Goal: Information Seeking & Learning: Learn about a topic

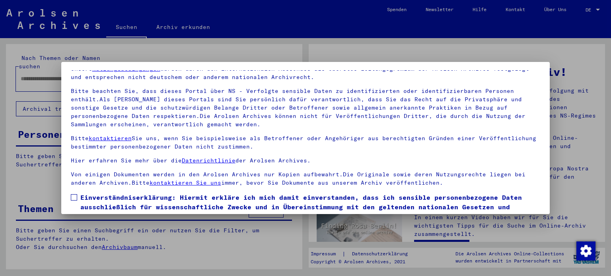
scroll to position [67, 0]
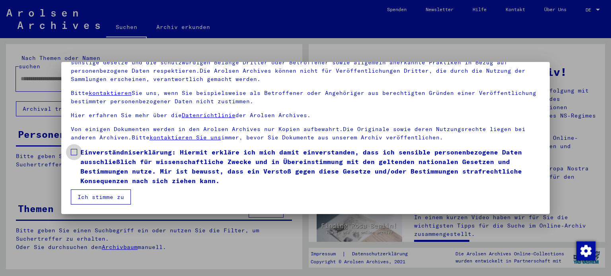
drag, startPoint x: 76, startPoint y: 151, endPoint x: 80, endPoint y: 169, distance: 18.7
click at [76, 153] on span at bounding box center [74, 152] width 6 height 6
click at [107, 200] on button "Ich stimme zu" at bounding box center [101, 197] width 60 height 15
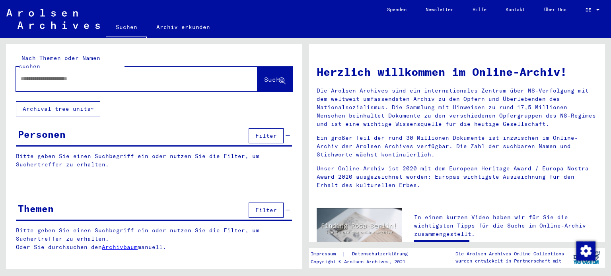
click at [93, 75] on input "text" at bounding box center [127, 79] width 213 height 8
type input "**********"
click at [264, 76] on span "Suche" at bounding box center [274, 80] width 20 height 8
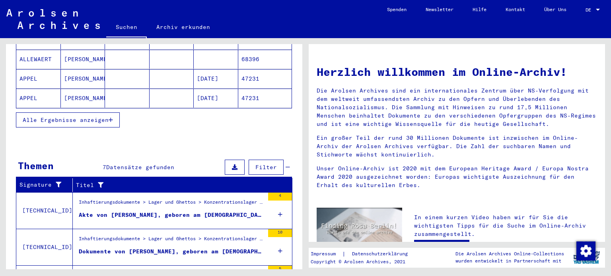
scroll to position [277, 0]
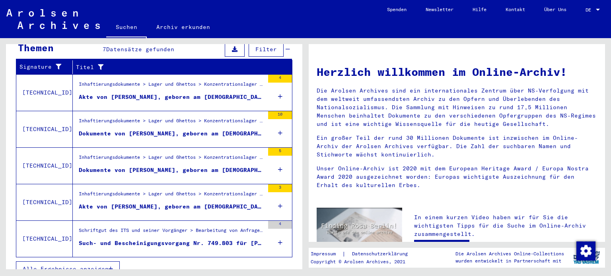
click at [98, 266] on span "Alle Ergebnisse anzeigen" at bounding box center [66, 269] width 86 height 7
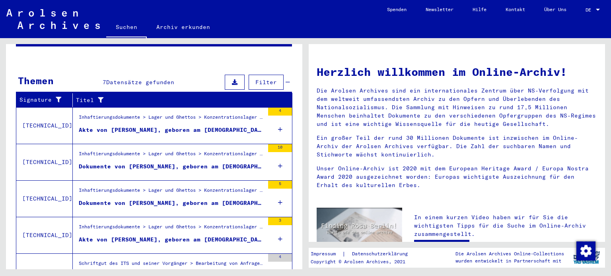
scroll to position [94, 0]
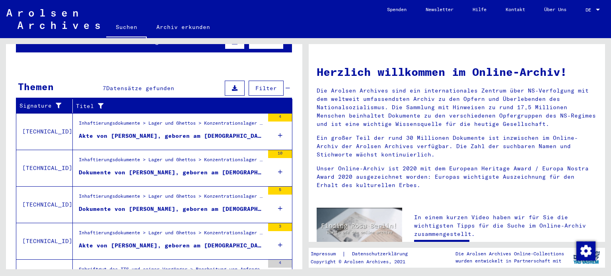
click at [120, 132] on div "Akte von [PERSON_NAME], geboren am [DEMOGRAPHIC_DATA]" at bounding box center [171, 136] width 185 height 8
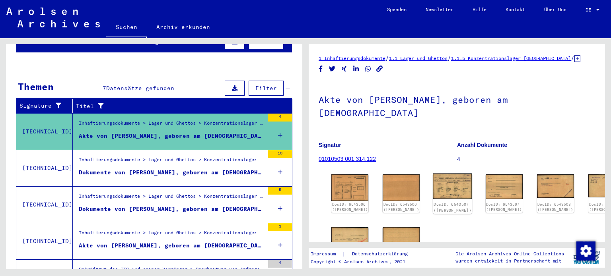
click at [433, 182] on img at bounding box center [452, 186] width 39 height 25
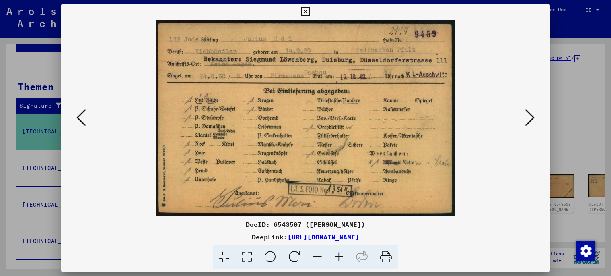
click at [531, 120] on icon at bounding box center [530, 117] width 10 height 19
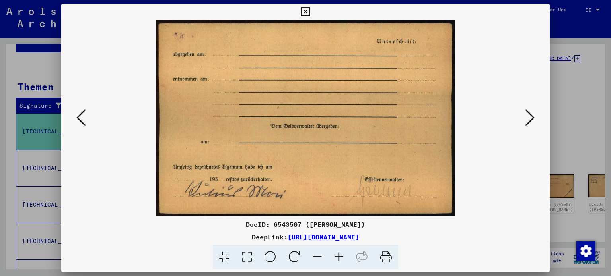
click at [531, 120] on icon at bounding box center [530, 117] width 10 height 19
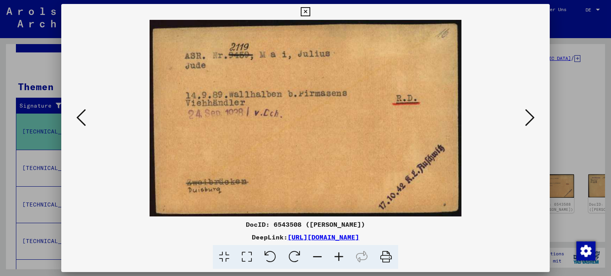
click at [531, 120] on icon at bounding box center [530, 117] width 10 height 19
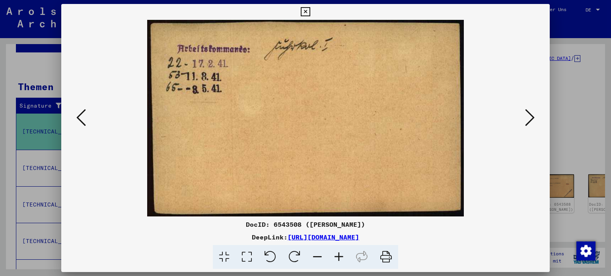
click at [531, 120] on icon at bounding box center [530, 117] width 10 height 19
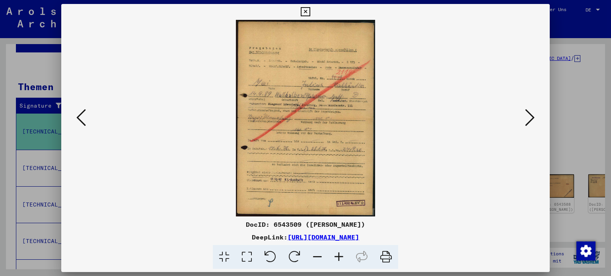
click at [531, 121] on icon at bounding box center [530, 117] width 10 height 19
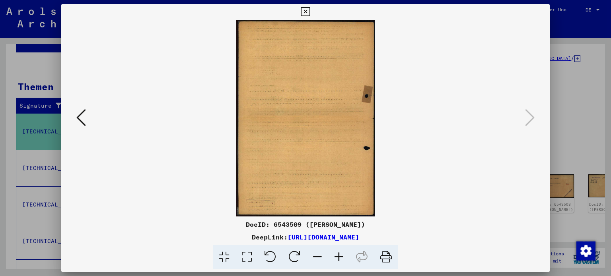
click at [303, 13] on icon at bounding box center [305, 12] width 9 height 10
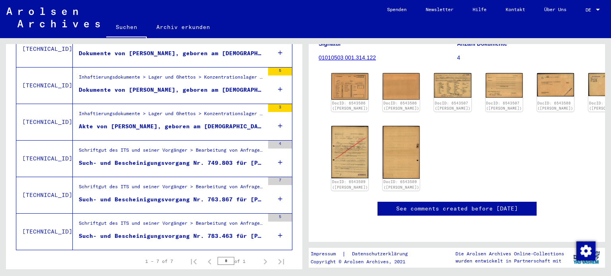
scroll to position [119, 0]
click at [393, 138] on img at bounding box center [401, 151] width 39 height 55
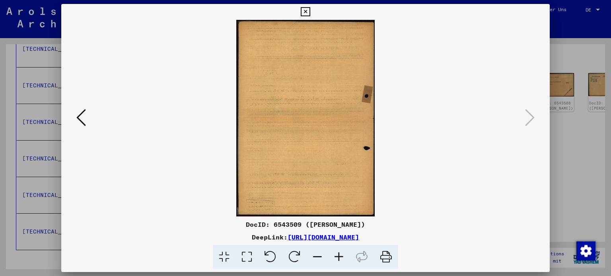
click at [81, 119] on icon at bounding box center [81, 117] width 10 height 19
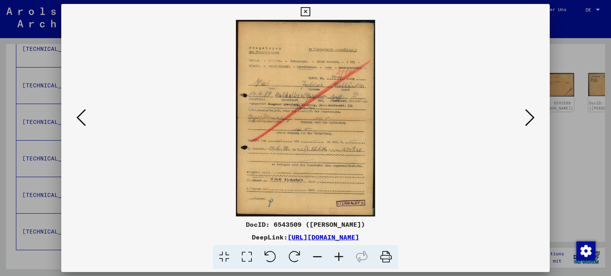
click at [250, 255] on icon at bounding box center [246, 257] width 23 height 24
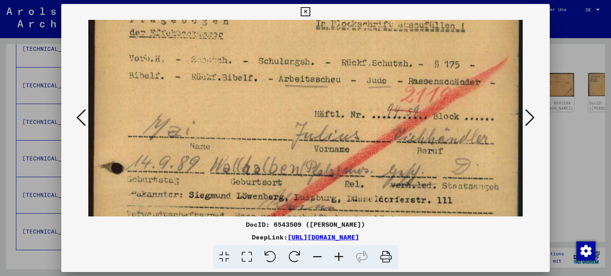
drag, startPoint x: 440, startPoint y: 177, endPoint x: 433, endPoint y: 86, distance: 91.0
click at [433, 86] on img at bounding box center [305, 240] width 435 height 616
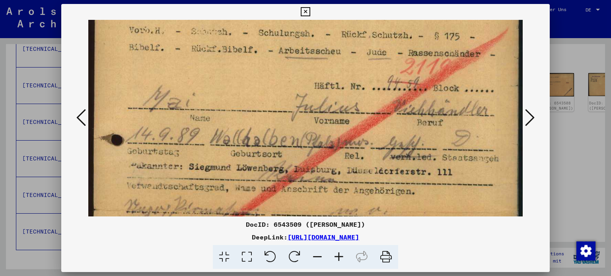
scroll to position [119, 0]
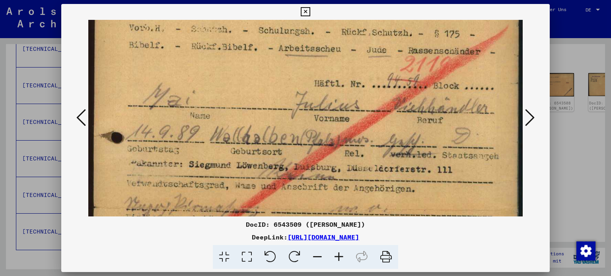
drag, startPoint x: 318, startPoint y: 178, endPoint x: 316, endPoint y: 151, distance: 27.1
click at [316, 151] on img at bounding box center [305, 209] width 435 height 616
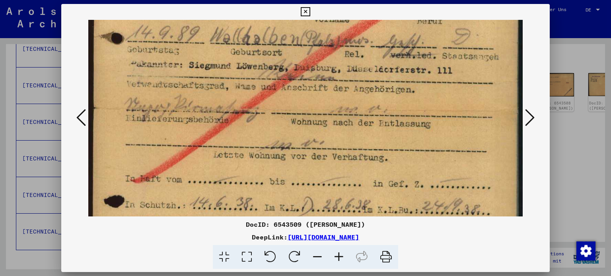
scroll to position [222, 0]
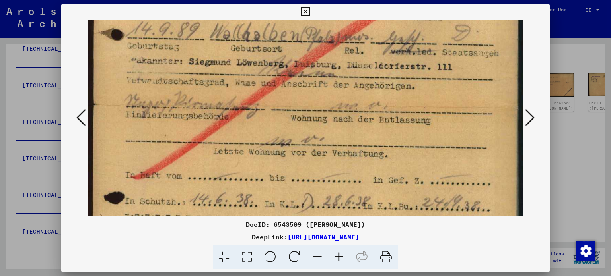
drag, startPoint x: 334, startPoint y: 195, endPoint x: 348, endPoint y: 94, distance: 102.0
click at [348, 94] on img at bounding box center [305, 106] width 435 height 616
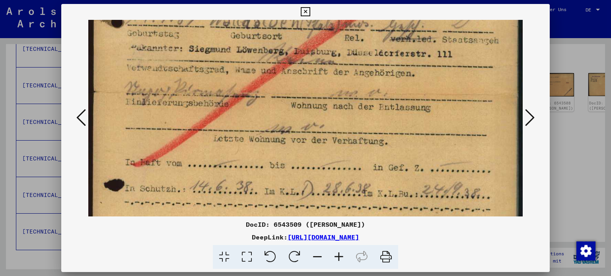
scroll to position [240, 0]
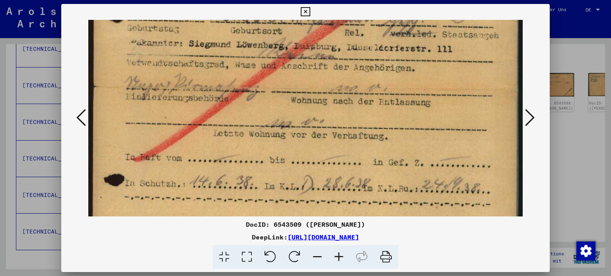
drag, startPoint x: 294, startPoint y: 186, endPoint x: 294, endPoint y: 169, distance: 17.1
click at [294, 169] on img at bounding box center [305, 88] width 435 height 616
click at [79, 119] on icon at bounding box center [81, 117] width 10 height 19
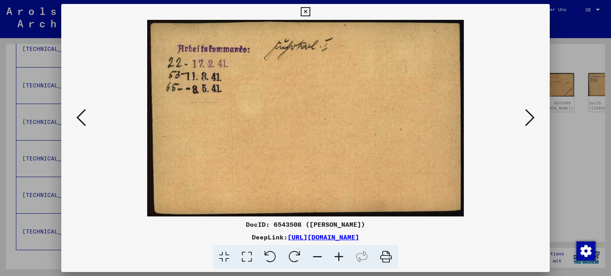
scroll to position [0, 0]
click at [79, 119] on icon at bounding box center [81, 117] width 10 height 19
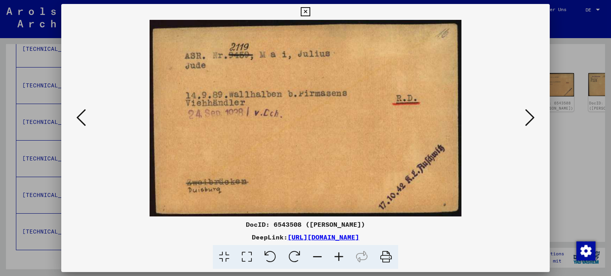
click at [86, 117] on icon at bounding box center [81, 117] width 10 height 19
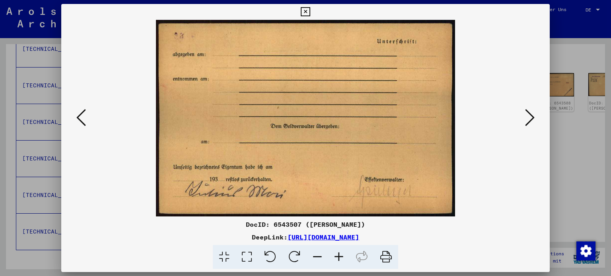
click at [86, 117] on icon at bounding box center [81, 117] width 10 height 19
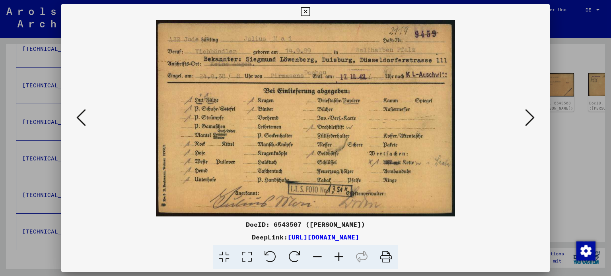
click at [80, 119] on icon at bounding box center [81, 117] width 10 height 19
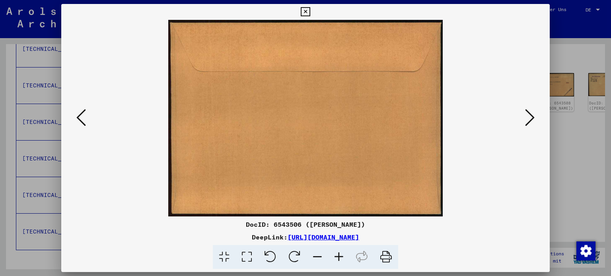
click at [80, 119] on icon at bounding box center [81, 117] width 10 height 19
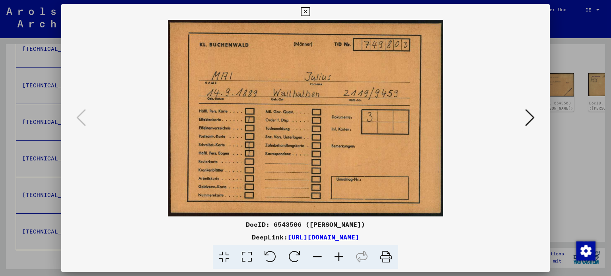
click at [536, 117] on button at bounding box center [530, 118] width 14 height 23
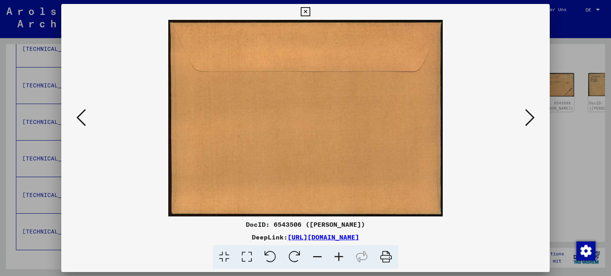
click at [536, 117] on button at bounding box center [530, 118] width 14 height 23
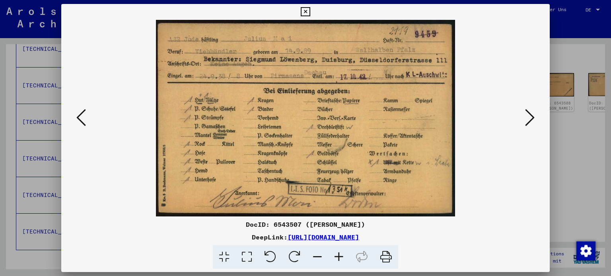
click at [536, 117] on button at bounding box center [530, 118] width 14 height 23
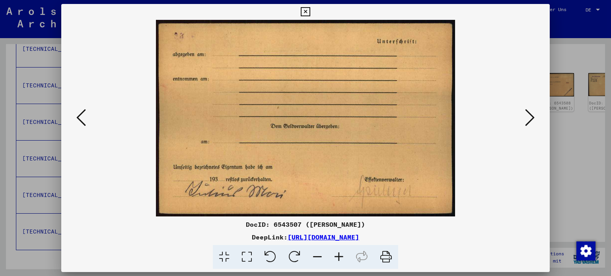
click at [536, 117] on button at bounding box center [530, 118] width 14 height 23
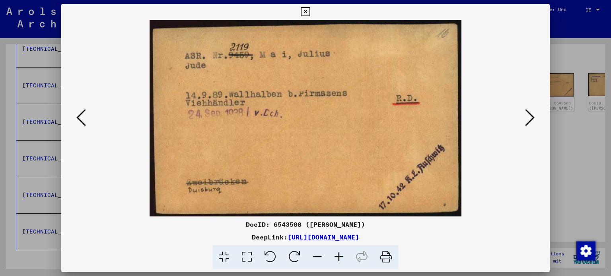
click at [536, 117] on button at bounding box center [530, 118] width 14 height 23
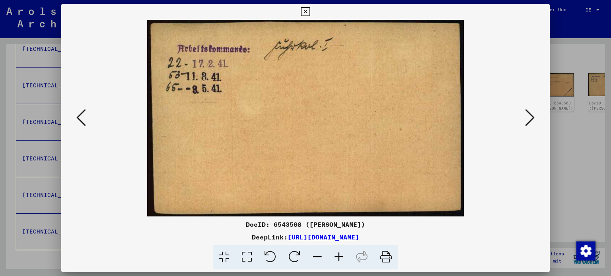
click at [536, 117] on button at bounding box center [530, 118] width 14 height 23
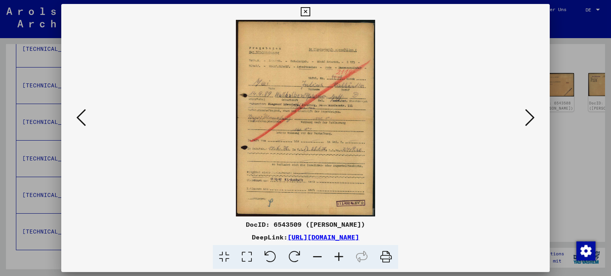
click at [536, 117] on button at bounding box center [530, 118] width 14 height 23
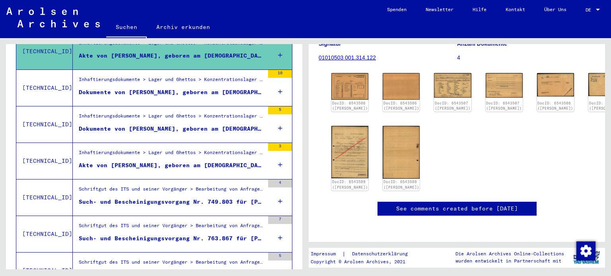
scroll to position [134, 0]
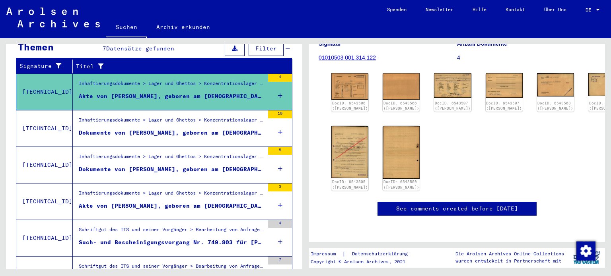
click at [148, 129] on div "Dokumente von [PERSON_NAME], geboren am [DEMOGRAPHIC_DATA]" at bounding box center [171, 133] width 185 height 8
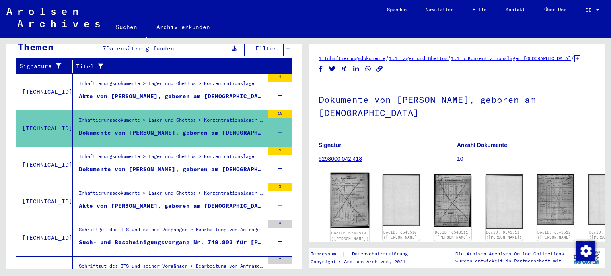
click at [344, 189] on img at bounding box center [349, 200] width 39 height 55
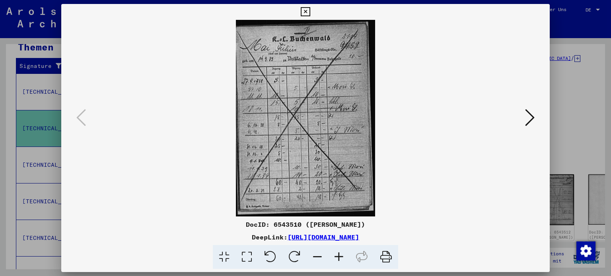
click at [528, 119] on icon at bounding box center [530, 117] width 10 height 19
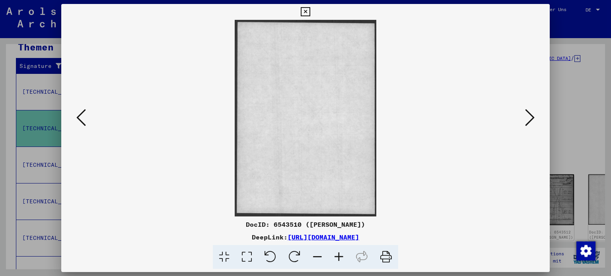
click at [529, 119] on icon at bounding box center [530, 117] width 10 height 19
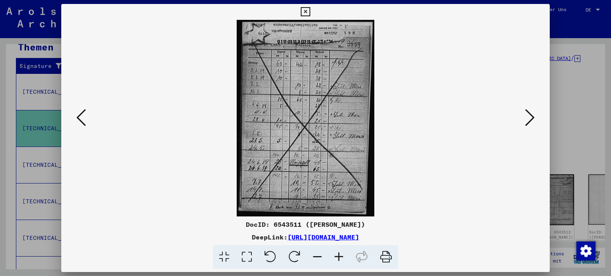
click at [529, 119] on icon at bounding box center [530, 117] width 10 height 19
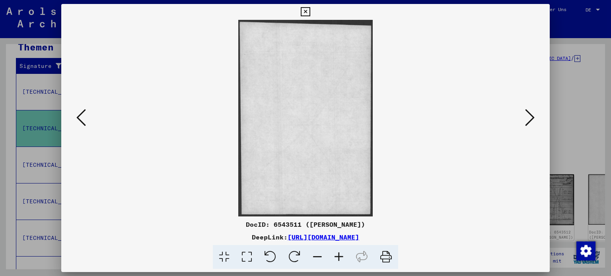
click at [307, 14] on icon at bounding box center [305, 12] width 9 height 10
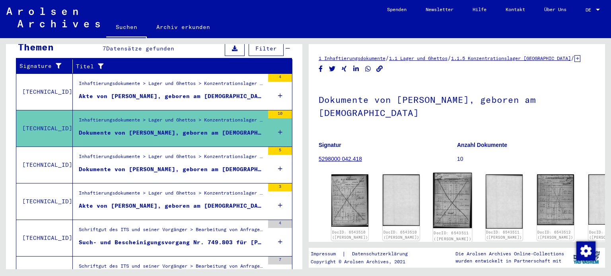
click at [433, 197] on img at bounding box center [452, 201] width 39 height 56
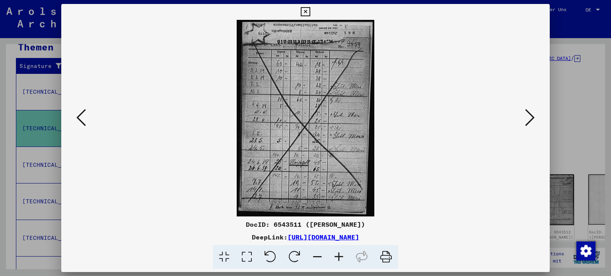
click at [291, 254] on icon at bounding box center [294, 257] width 24 height 24
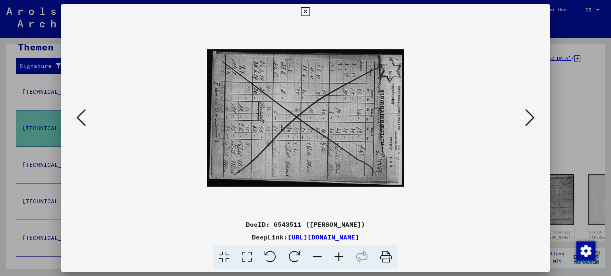
click at [292, 254] on icon at bounding box center [294, 257] width 24 height 24
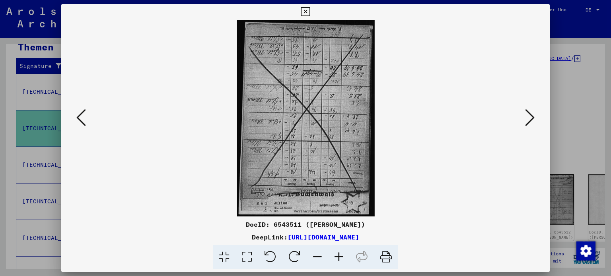
click at [292, 254] on icon at bounding box center [294, 257] width 24 height 24
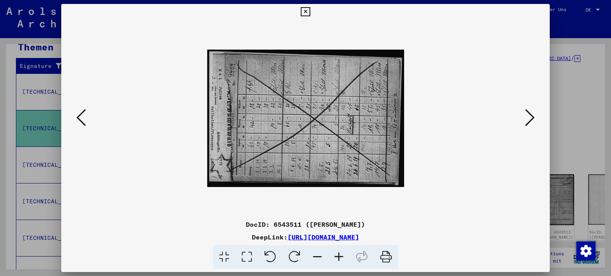
click at [292, 254] on icon at bounding box center [294, 257] width 24 height 24
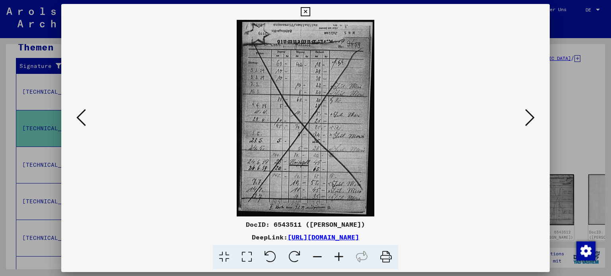
click at [529, 117] on icon at bounding box center [530, 117] width 10 height 19
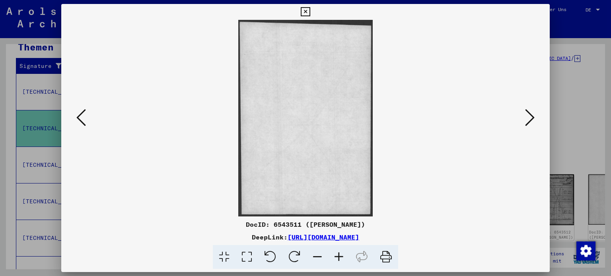
click at [529, 117] on icon at bounding box center [530, 117] width 10 height 19
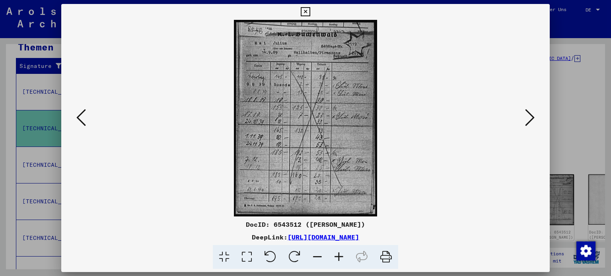
click at [530, 117] on icon at bounding box center [530, 117] width 10 height 19
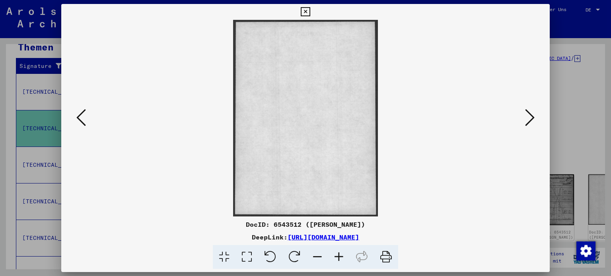
click at [530, 117] on icon at bounding box center [530, 117] width 10 height 19
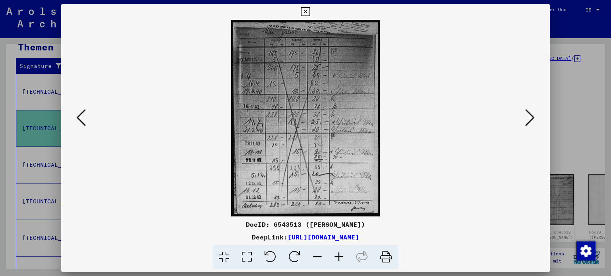
click at [530, 117] on icon at bounding box center [530, 117] width 10 height 19
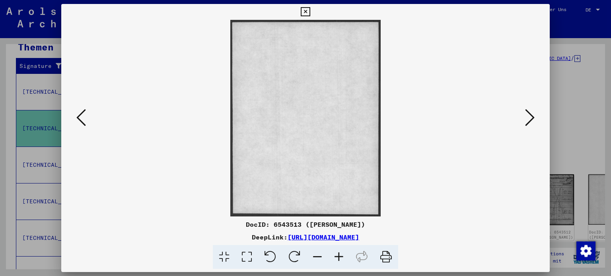
click at [530, 117] on icon at bounding box center [530, 117] width 10 height 19
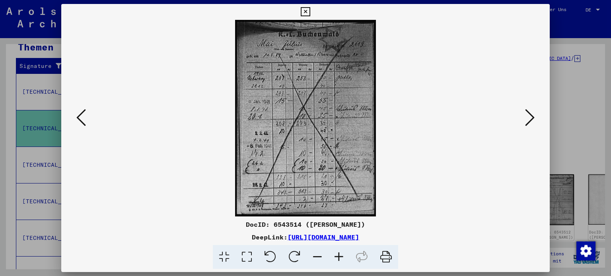
click at [530, 117] on icon at bounding box center [530, 117] width 10 height 19
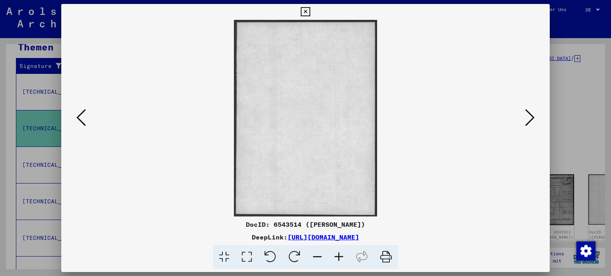
click at [530, 117] on icon at bounding box center [530, 117] width 10 height 19
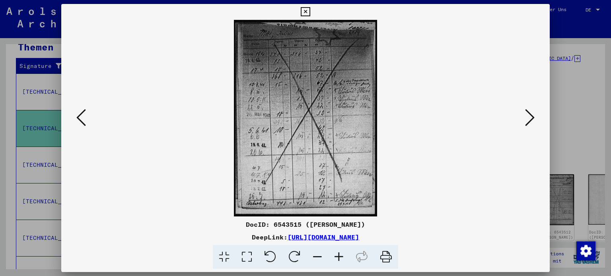
click at [530, 117] on icon at bounding box center [530, 117] width 10 height 19
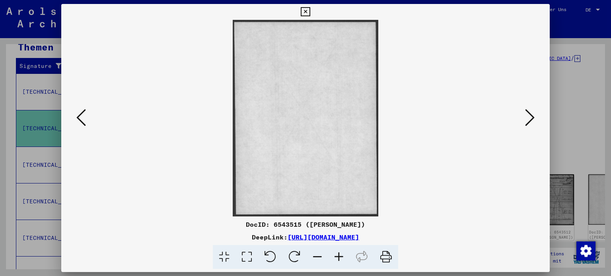
click at [530, 117] on icon at bounding box center [530, 117] width 10 height 19
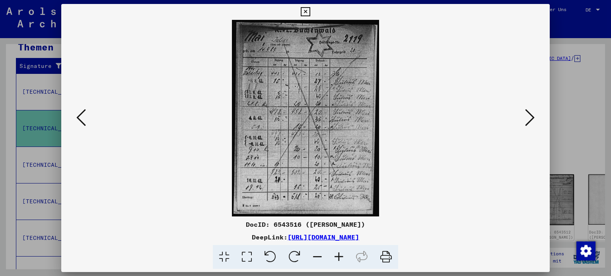
click at [530, 117] on icon at bounding box center [530, 117] width 10 height 19
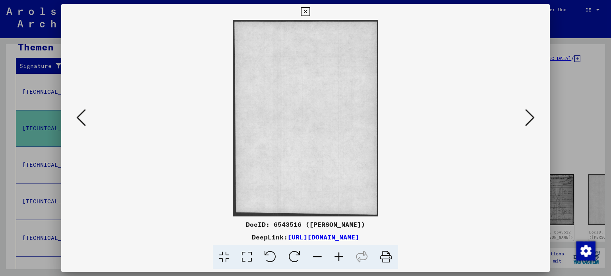
click at [530, 117] on icon at bounding box center [530, 117] width 10 height 19
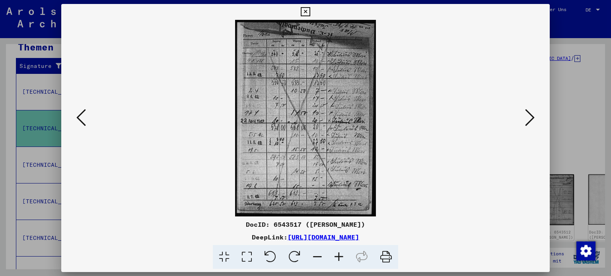
click at [530, 117] on icon at bounding box center [530, 117] width 10 height 19
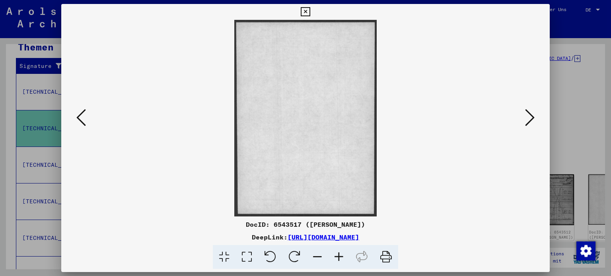
click at [530, 117] on icon at bounding box center [530, 117] width 10 height 19
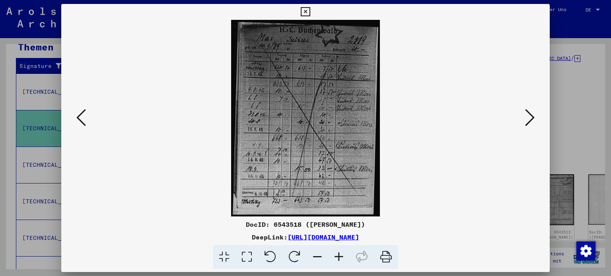
click at [302, 12] on icon at bounding box center [305, 12] width 9 height 10
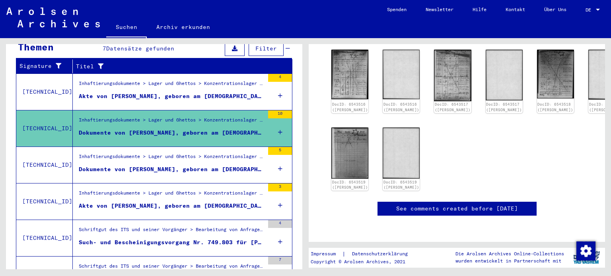
scroll to position [437, 0]
click at [241, 226] on div "Schriftgut des ITS und seiner Vorgänger > Bearbeitung von Anfragen > Fallbezoge…" at bounding box center [171, 231] width 185 height 11
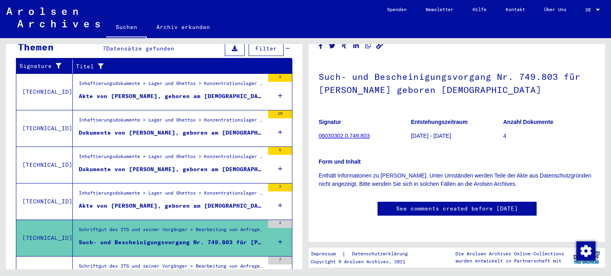
scroll to position [40, 0]
click at [352, 133] on link "06030302.0.749.803" at bounding box center [344, 136] width 51 height 6
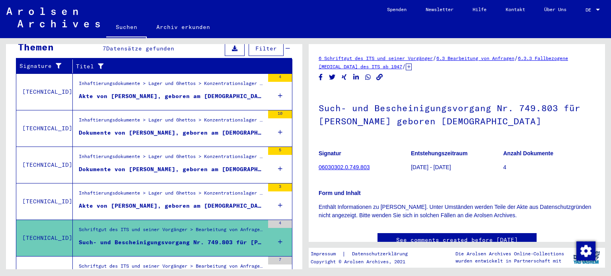
scroll to position [80, 0]
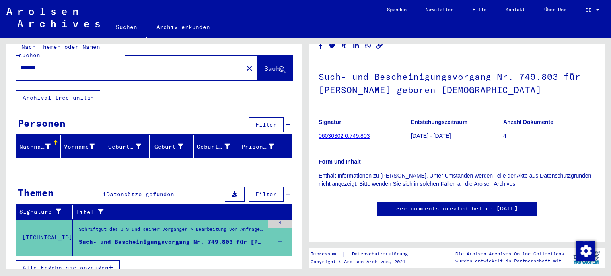
scroll to position [80, 0]
click at [278, 231] on icon at bounding box center [280, 242] width 4 height 28
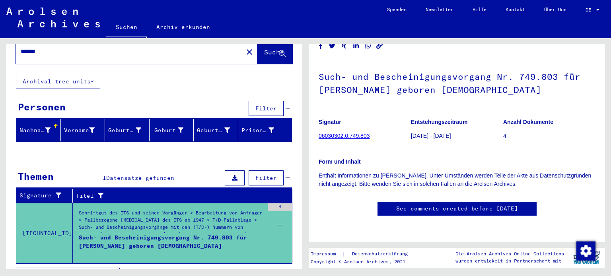
scroll to position [35, 0]
